Goal: Task Accomplishment & Management: Use online tool/utility

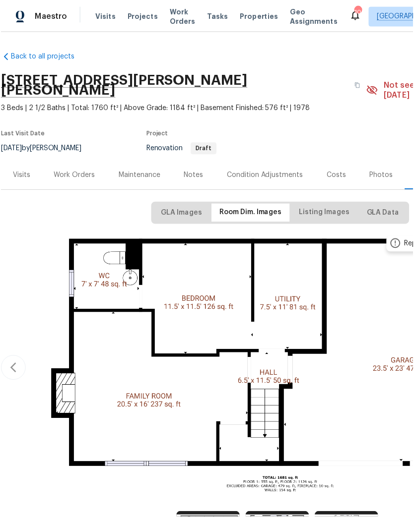
scroll to position [6, 0]
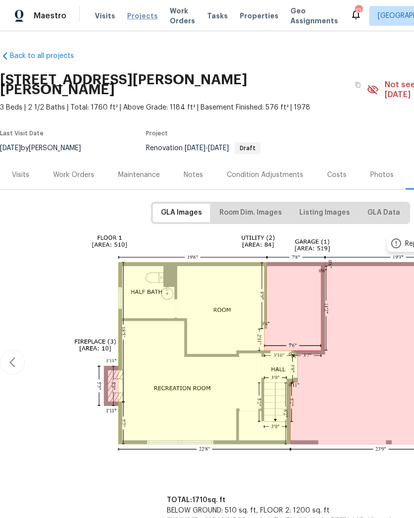
click at [127, 19] on span "Projects" at bounding box center [142, 16] width 31 height 10
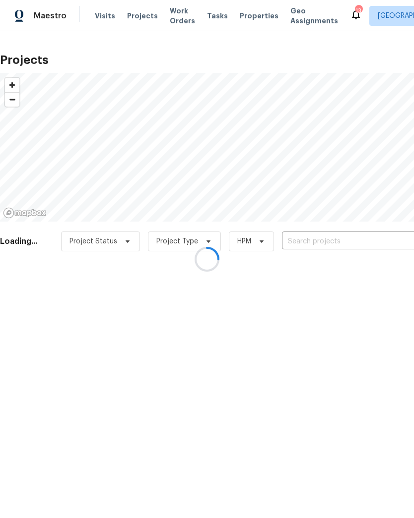
click at [344, 242] on div at bounding box center [207, 259] width 414 height 518
click at [344, 239] on div at bounding box center [207, 259] width 414 height 518
click at [330, 243] on div at bounding box center [207, 259] width 414 height 518
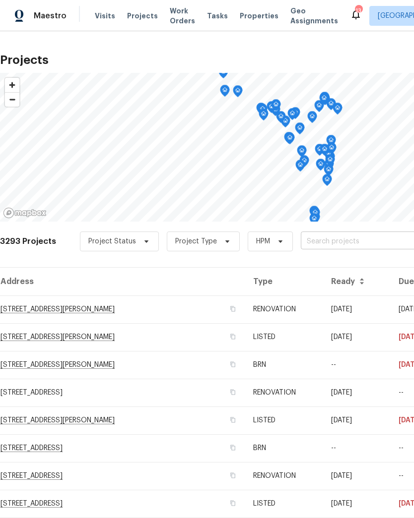
click at [344, 238] on input "text" at bounding box center [358, 241] width 114 height 15
type input "country ri"
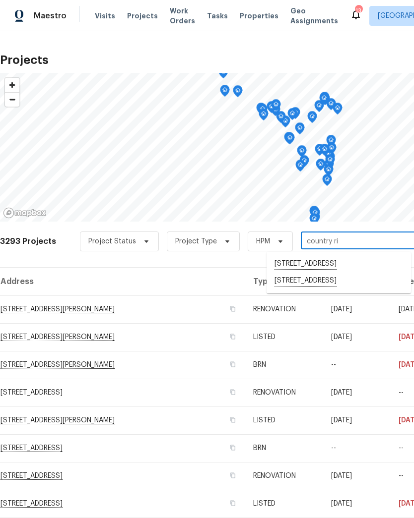
click at [319, 290] on li "[STREET_ADDRESS]" at bounding box center [338, 281] width 144 height 17
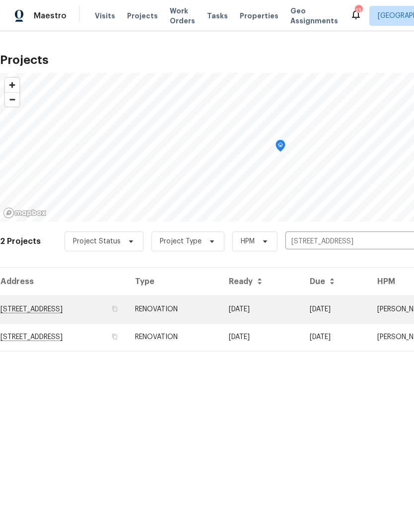
click at [221, 308] on td "RENOVATION" at bounding box center [174, 310] width 94 height 28
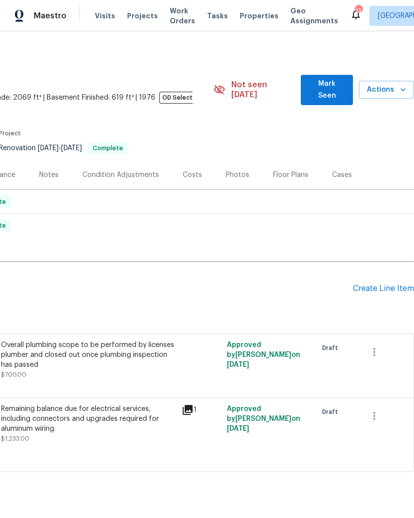
scroll to position [0, 147]
click at [399, 90] on span "Actions" at bounding box center [385, 90] width 39 height 12
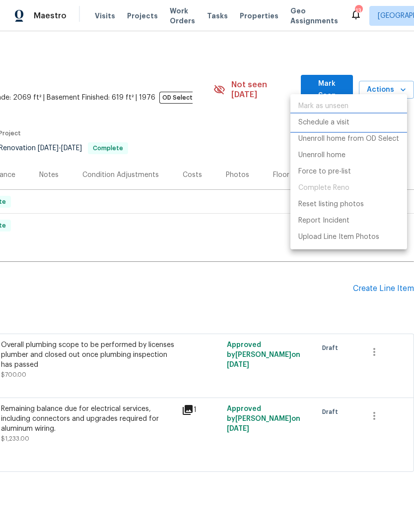
click at [352, 123] on li "Schedule a visit" at bounding box center [348, 123] width 117 height 16
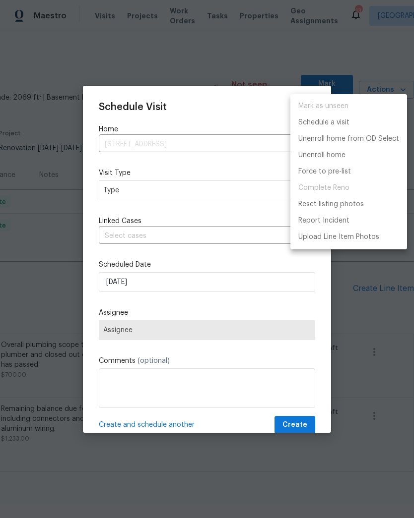
click at [147, 189] on div at bounding box center [207, 259] width 414 height 518
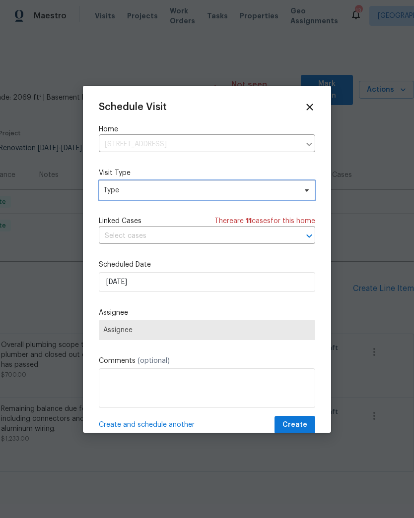
click at [140, 198] on span "Type" at bounding box center [207, 191] width 216 height 20
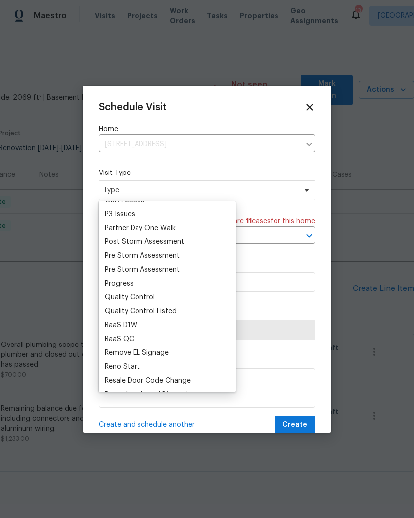
scroll to position [597, 0]
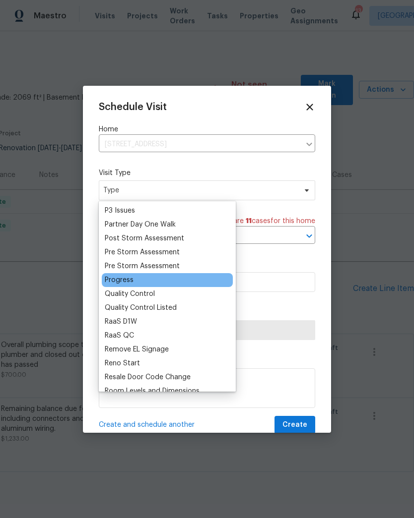
click at [146, 278] on div "Progress" at bounding box center [167, 280] width 131 height 14
click at [128, 281] on div "Progress" at bounding box center [119, 280] width 29 height 10
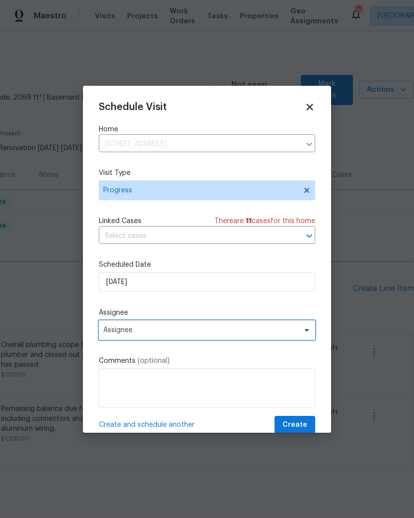
click at [130, 331] on span "Assignee" at bounding box center [200, 330] width 194 height 8
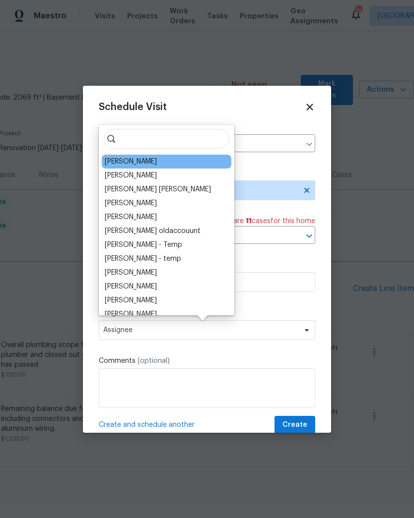
click at [129, 163] on div "[PERSON_NAME]" at bounding box center [131, 162] width 52 height 10
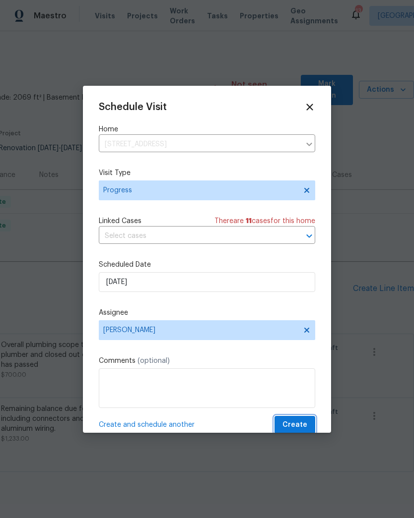
click at [293, 427] on span "Create" at bounding box center [294, 425] width 25 height 12
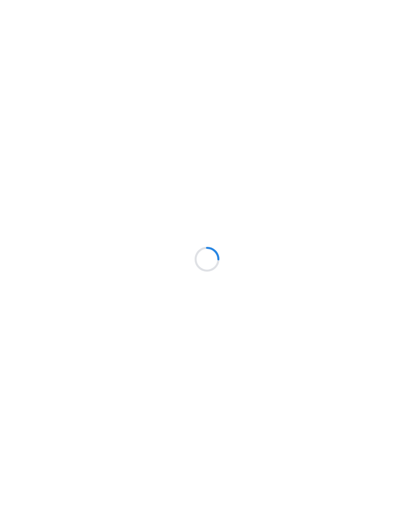
click at [138, 20] on div at bounding box center [207, 259] width 414 height 518
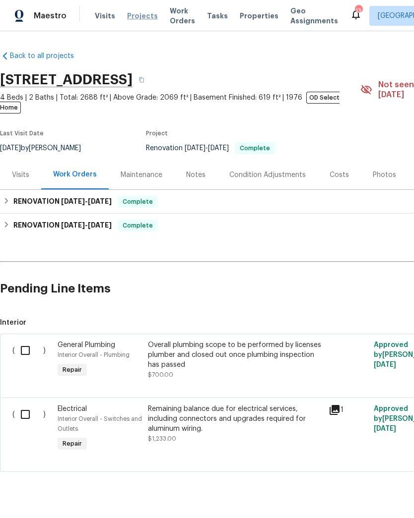
click at [135, 19] on span "Projects" at bounding box center [142, 16] width 31 height 10
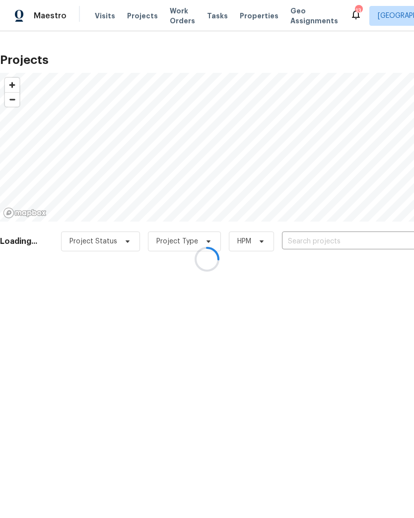
click at [313, 238] on div at bounding box center [207, 259] width 414 height 518
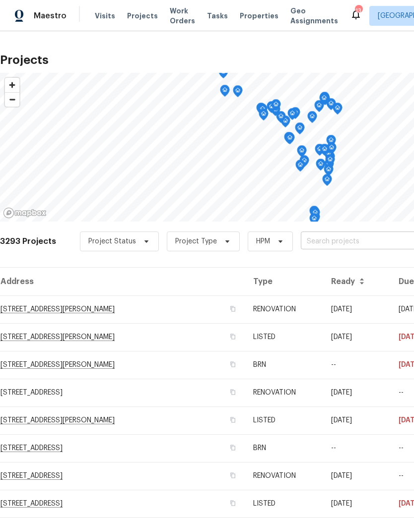
click at [321, 238] on input "text" at bounding box center [358, 241] width 114 height 15
type input "2 roy"
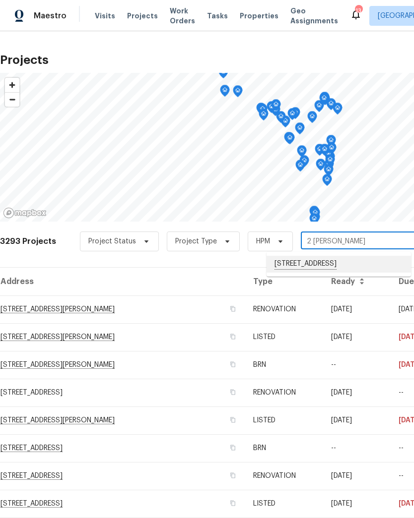
click at [293, 266] on li "2 Royale Dr, Lake Saint Louis, MO 63367" at bounding box center [338, 264] width 144 height 17
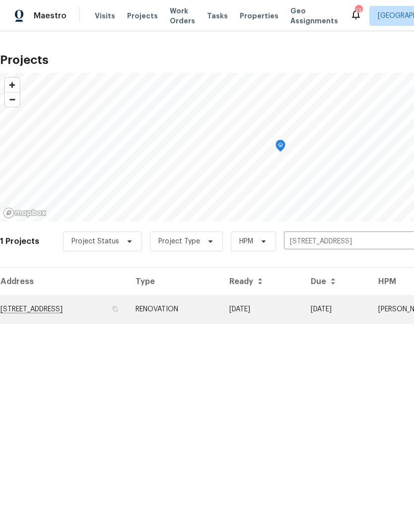
click at [36, 305] on td "2 Royale Dr, Lake Saint Louis, MO 63367" at bounding box center [63, 310] width 127 height 28
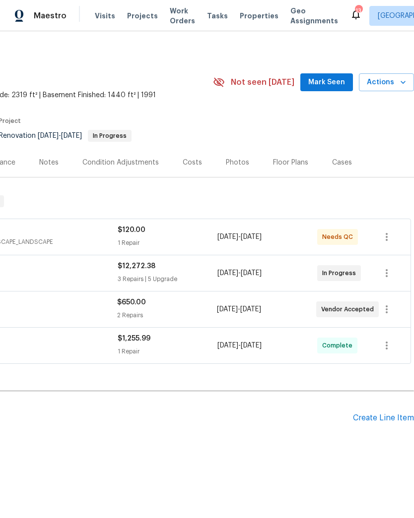
scroll to position [2, 147]
click at [400, 81] on icon "button" at bounding box center [402, 82] width 5 height 3
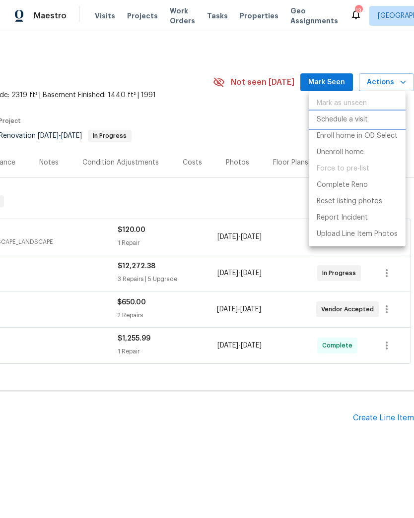
click at [335, 121] on p "Schedule a visit" at bounding box center [341, 120] width 51 height 10
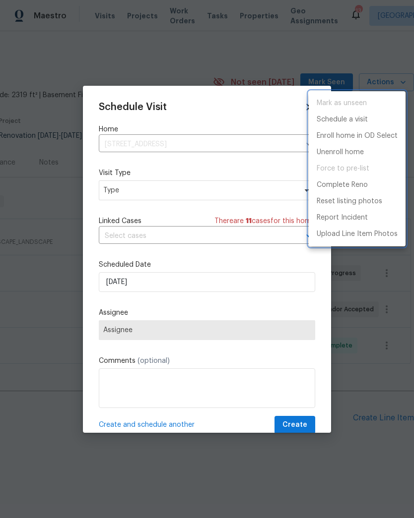
click at [122, 190] on div at bounding box center [207, 259] width 414 height 518
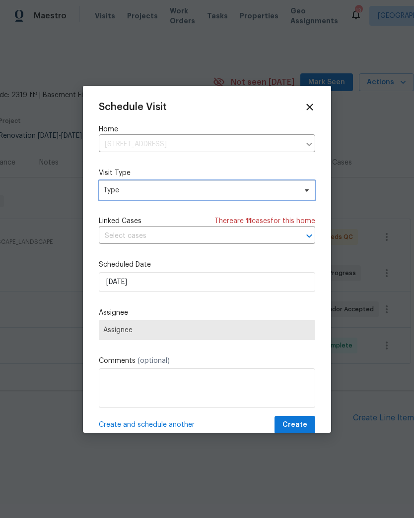
click at [111, 191] on span "Type" at bounding box center [199, 190] width 193 height 10
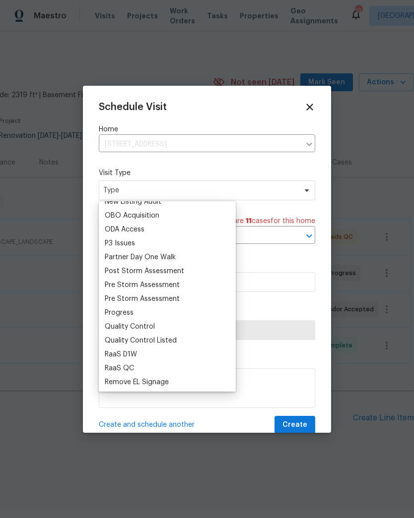
scroll to position [589, 0]
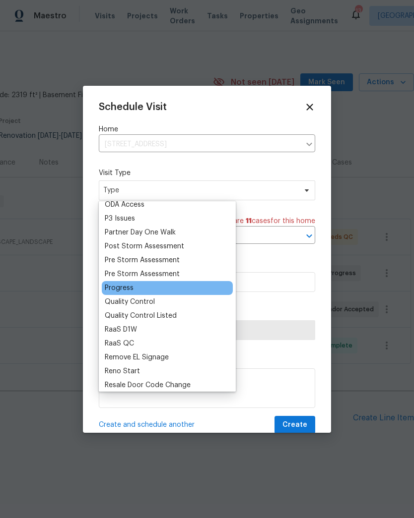
click at [120, 289] on div "Progress" at bounding box center [119, 288] width 29 height 10
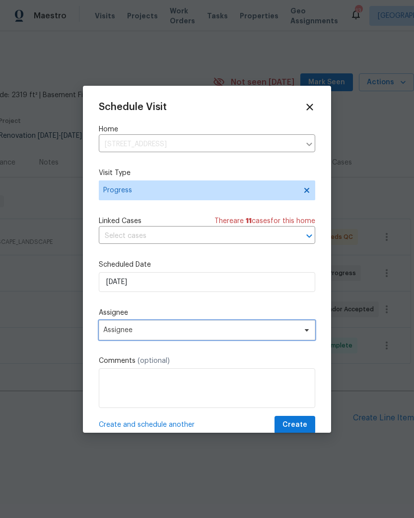
click at [127, 334] on span "Assignee" at bounding box center [200, 330] width 194 height 8
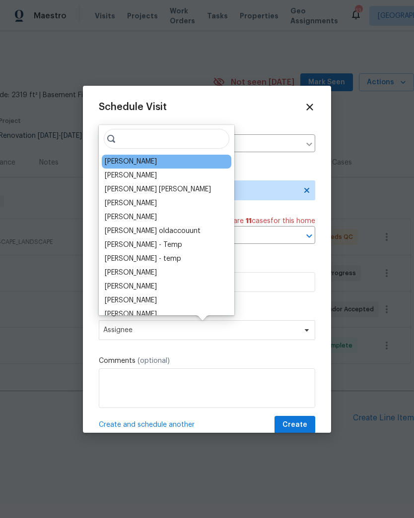
click at [118, 161] on div "[PERSON_NAME]" at bounding box center [131, 162] width 52 height 10
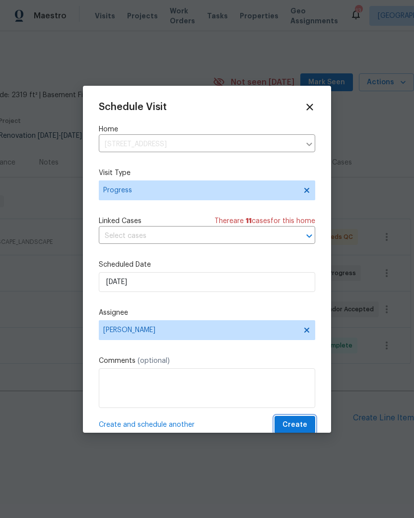
click at [286, 424] on span "Create" at bounding box center [294, 425] width 25 height 12
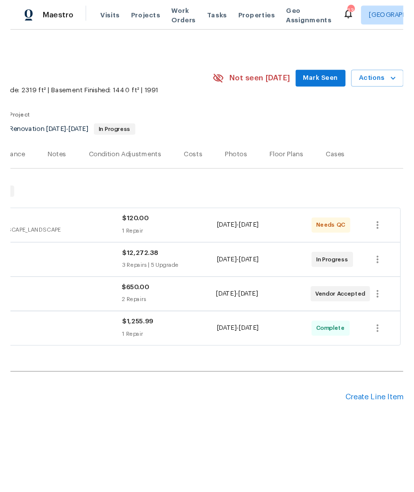
scroll to position [2, 0]
